Goal: Information Seeking & Learning: Learn about a topic

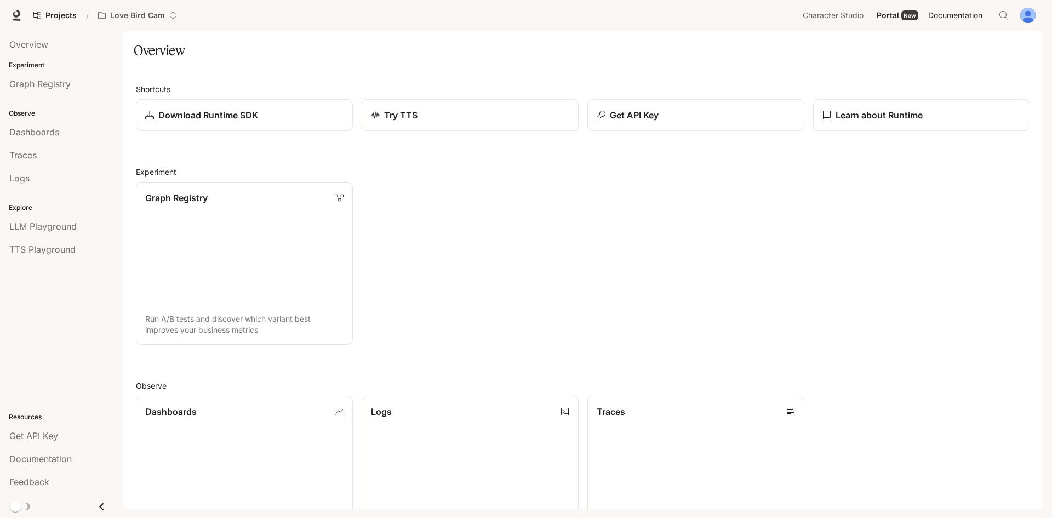
click at [957, 19] on span "Documentation" at bounding box center [955, 16] width 54 height 14
